Goal: Transaction & Acquisition: Purchase product/service

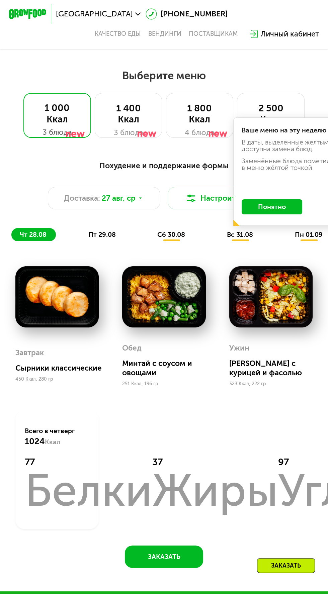
scroll to position [167, 0]
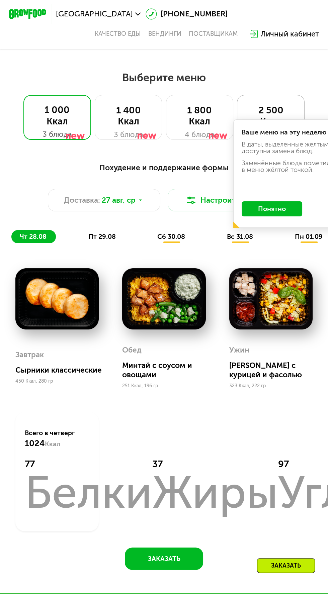
click at [275, 104] on div "2 500 Ккал 6 блюд" at bounding box center [271, 117] width 68 height 45
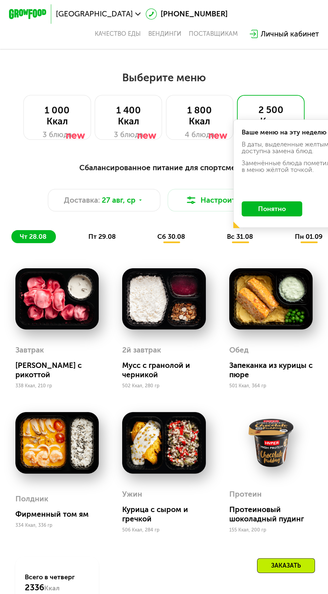
click at [273, 213] on button "Понятно" at bounding box center [271, 208] width 61 height 15
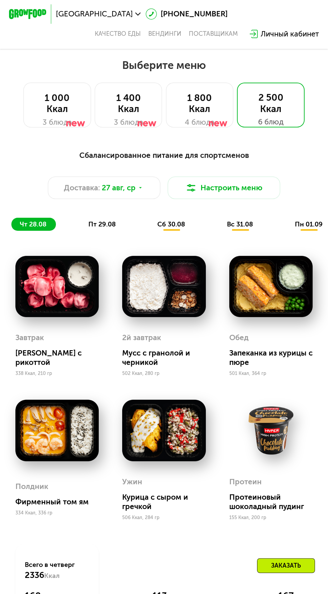
scroll to position [189, 0]
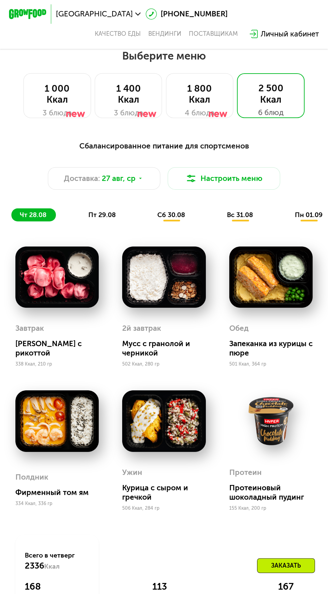
click at [115, 216] on span "пт 29.08" at bounding box center [101, 215] width 27 height 8
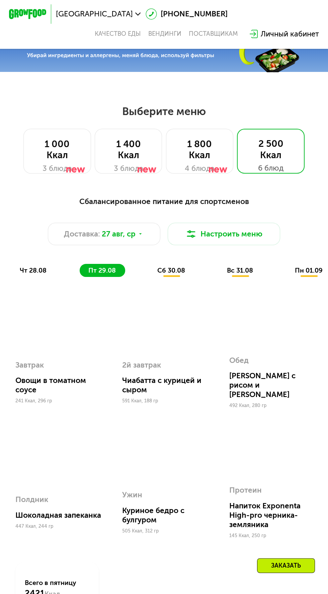
scroll to position [133, 0]
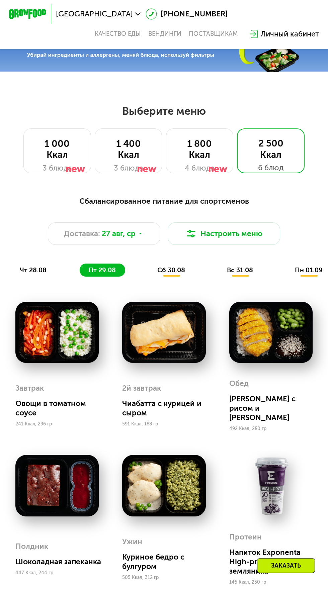
click at [178, 272] on span "сб 30.08" at bounding box center [171, 270] width 28 height 8
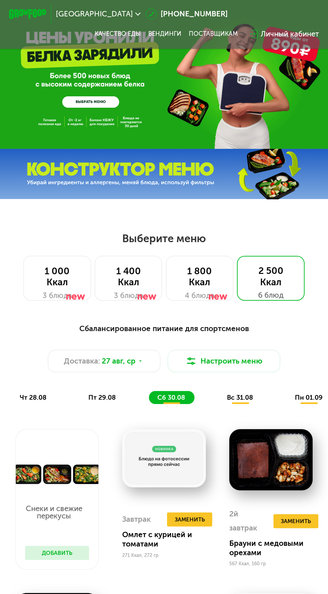
scroll to position [0, 0]
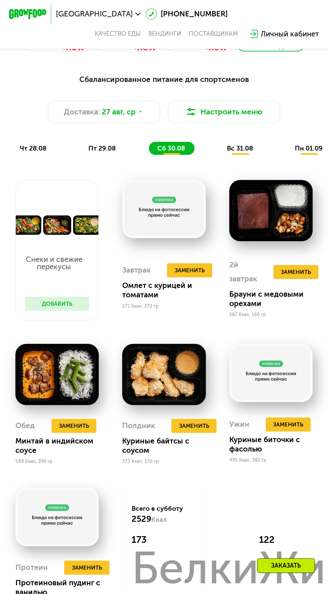
click at [181, 483] on div "Всего в [DATE] 2529 Ккал 173 Белки 122 Жиры 182 Углеводы" at bounding box center [163, 547] width 107 height 142
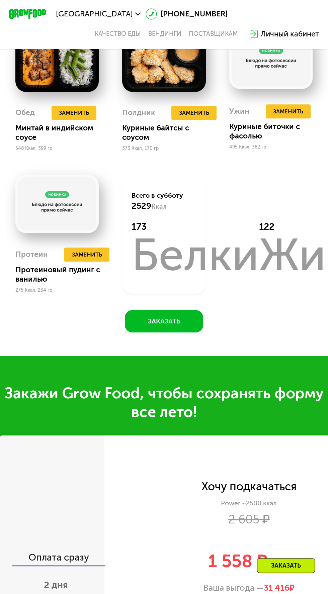
scroll to position [571, 0]
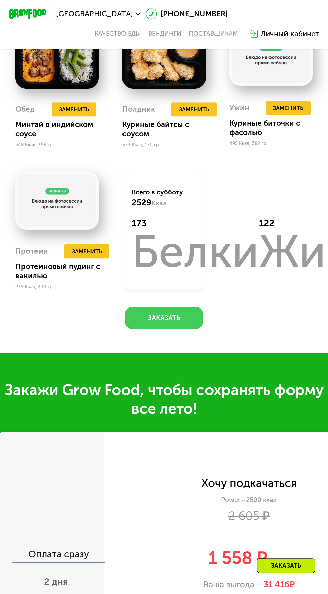
click at [194, 312] on button "Заказать" at bounding box center [164, 318] width 78 height 22
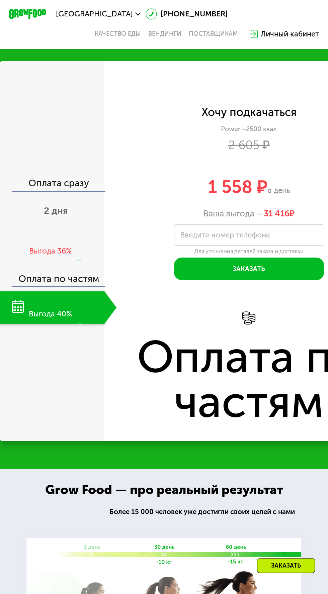
scroll to position [942, 0]
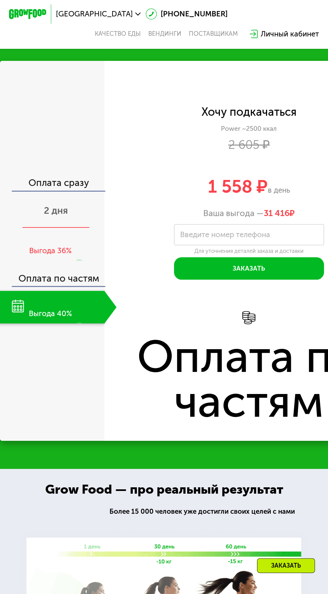
click at [72, 227] on div "2 дня" at bounding box center [55, 211] width 121 height 33
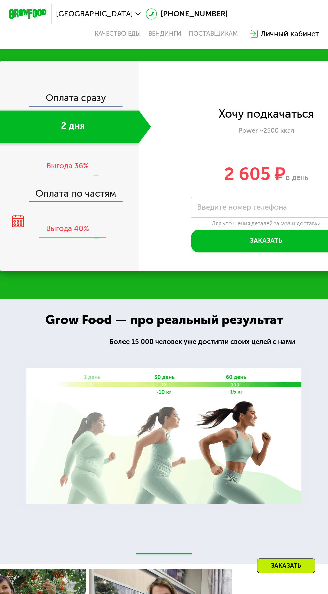
click at [66, 215] on div "Выгода 40%" at bounding box center [73, 229] width 54 height 46
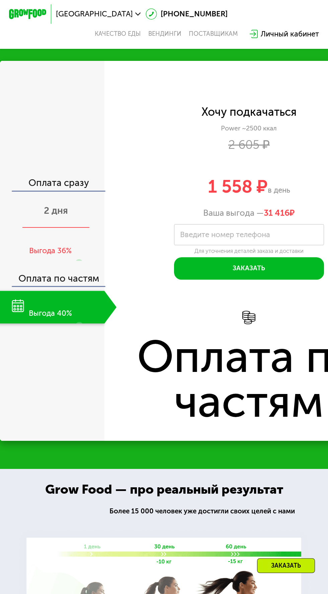
click at [75, 220] on div "2 дня" at bounding box center [55, 211] width 121 height 33
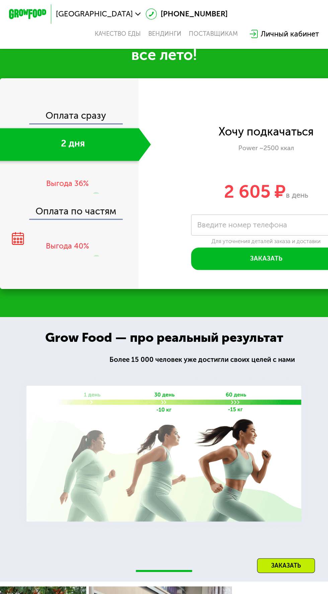
scroll to position [905, 0]
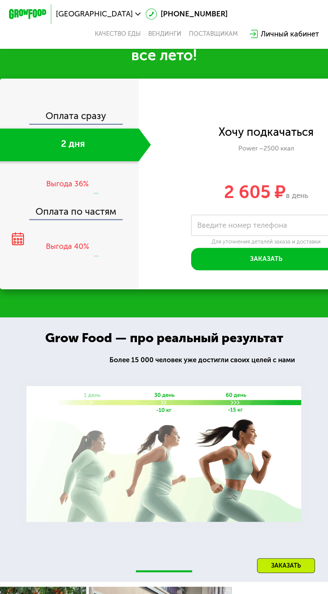
click at [92, 128] on div "2 дня" at bounding box center [66, 144] width 143 height 33
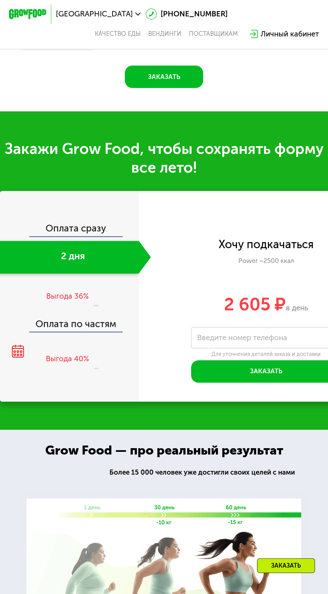
scroll to position [792, 0]
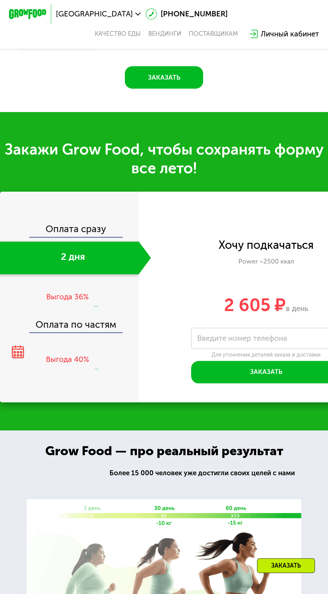
click at [94, 243] on div "2 дня" at bounding box center [66, 257] width 143 height 33
click at [86, 242] on div "2 дня" at bounding box center [66, 257] width 143 height 33
click at [94, 241] on div "2 дня" at bounding box center [66, 257] width 143 height 33
click at [112, 261] on div "2 дня" at bounding box center [66, 257] width 143 height 33
click at [97, 270] on div "2 дня" at bounding box center [66, 257] width 143 height 33
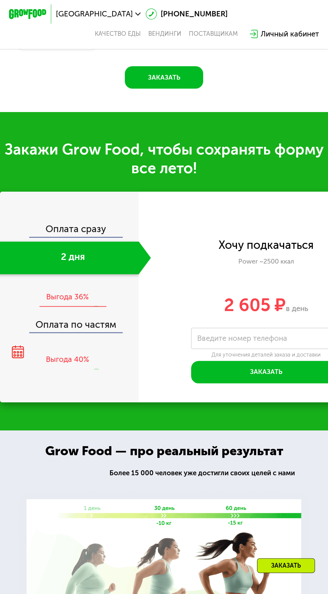
click at [98, 299] on div at bounding box center [95, 297] width 7 height 45
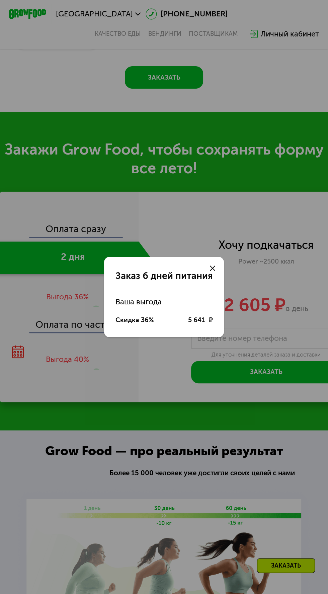
click at [160, 377] on div "Заказ 6 дней питания Ваша выгода Скидка 36% 5 641 ₽" at bounding box center [164, 297] width 328 height 594
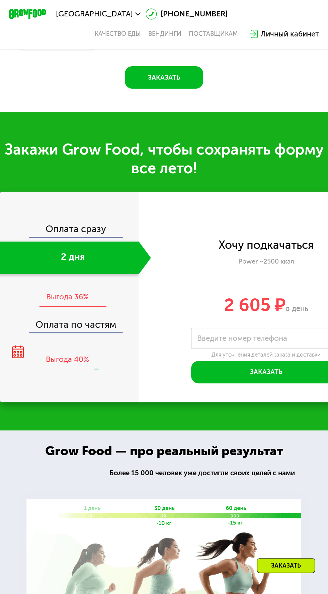
click at [98, 297] on div at bounding box center [95, 297] width 7 height 45
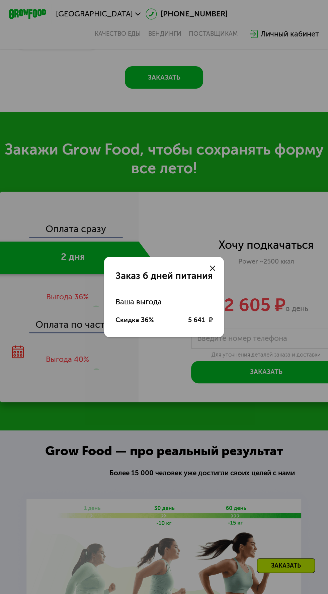
click at [109, 341] on div "Заказ 6 дней питания Ваша выгода Скидка 36% 5 641 ₽" at bounding box center [164, 297] width 328 height 594
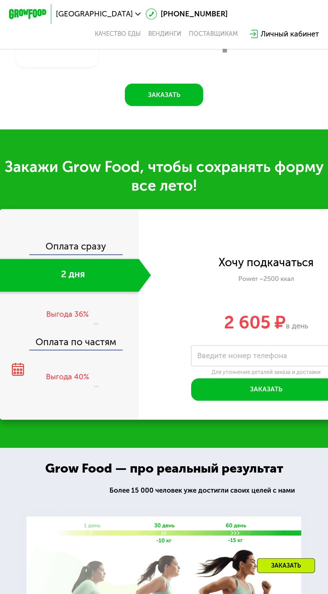
scroll to position [766, 0]
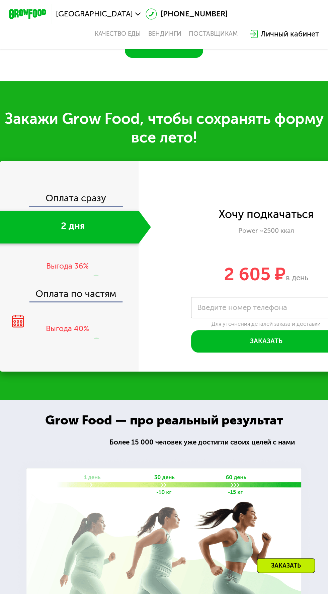
scroll to position [823, 0]
